Goal: Information Seeking & Learning: Find specific fact

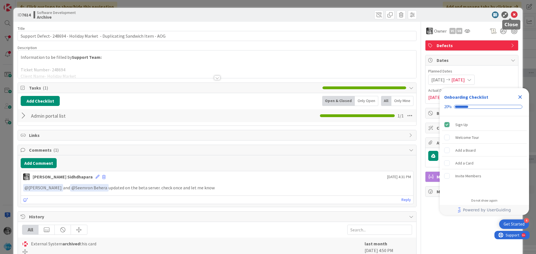
click at [511, 16] on icon at bounding box center [514, 14] width 7 height 7
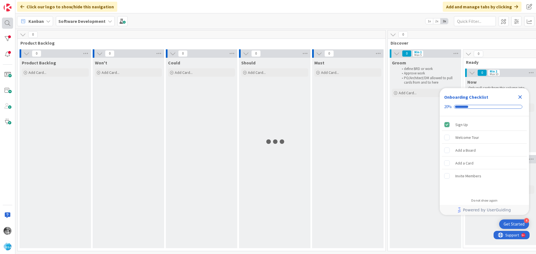
click at [3, 20] on div at bounding box center [7, 23] width 11 height 11
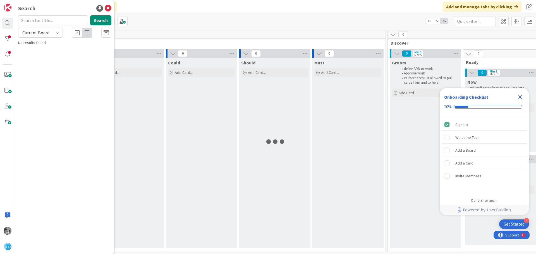
click at [49, 25] on input "text" at bounding box center [53, 20] width 70 height 10
type input "7682"
click at [102, 21] on button "Search" at bounding box center [100, 20] width 21 height 10
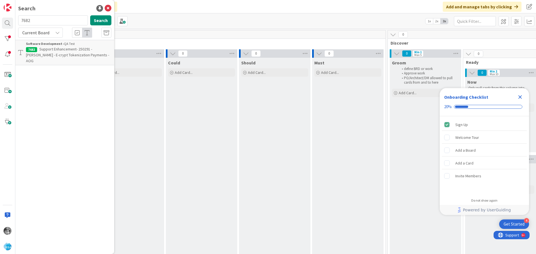
click at [55, 54] on span "Support Enhancement- 250291 - [PERSON_NAME] - E-crypt Tokenization Payments - A…" at bounding box center [67, 55] width 83 height 17
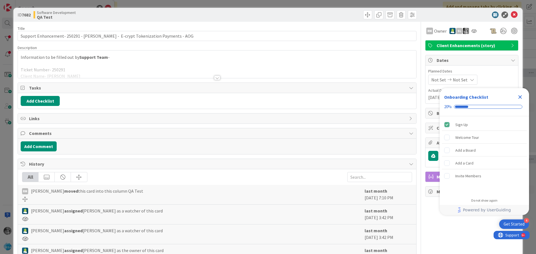
click at [214, 79] on div at bounding box center [217, 78] width 6 height 4
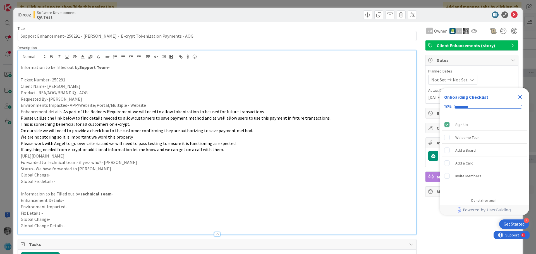
click at [214, 79] on p "Ticket Number- 250291" at bounding box center [217, 80] width 393 height 6
click at [172, 132] on span "On our side we will need to provide a check box to the customer confirming they…" at bounding box center [137, 131] width 232 height 6
click at [91, 140] on span "We are not storing so it is important we word this properly." at bounding box center [77, 137] width 113 height 6
click at [93, 146] on p "Please work with Angel to go over criteria and we will need to pass testing to …" at bounding box center [217, 143] width 393 height 6
click at [98, 152] on p "If anything needed from e-crypt or additional information let me know and we ca…" at bounding box center [217, 150] width 393 height 6
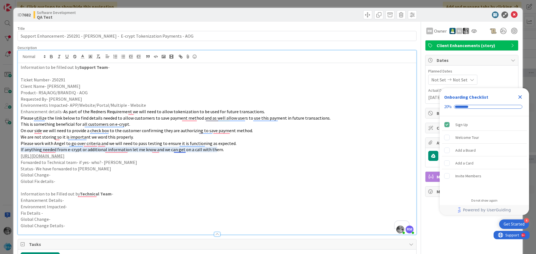
click at [181, 152] on span "If anything needed from e-crypt or additional information let me know and we ca…" at bounding box center [122, 150] width 203 height 6
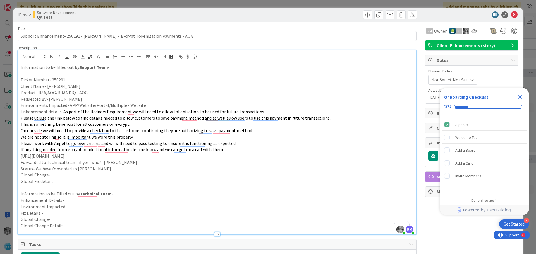
click at [167, 135] on p "We are not storing so it is important we word this properly." at bounding box center [217, 137] width 393 height 6
click at [512, 13] on icon at bounding box center [514, 14] width 7 height 7
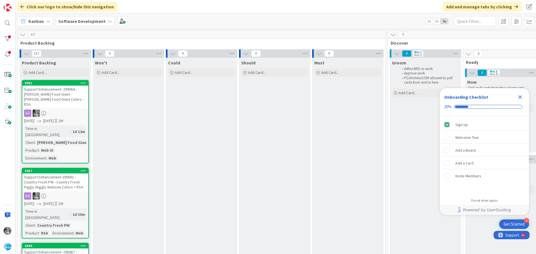
click at [520, 96] on icon "Close Checklist" at bounding box center [521, 97] width 4 height 4
